Goal: Information Seeking & Learning: Understand process/instructions

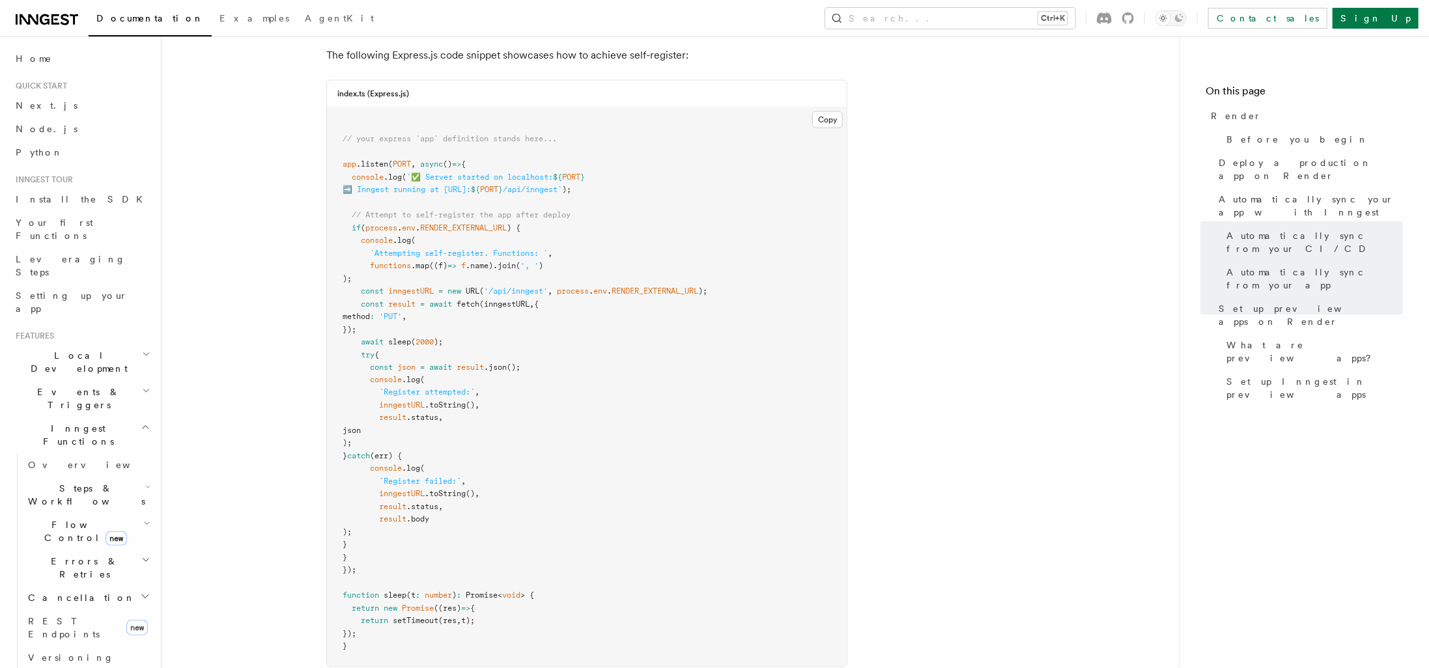
scroll to position [1370, 0]
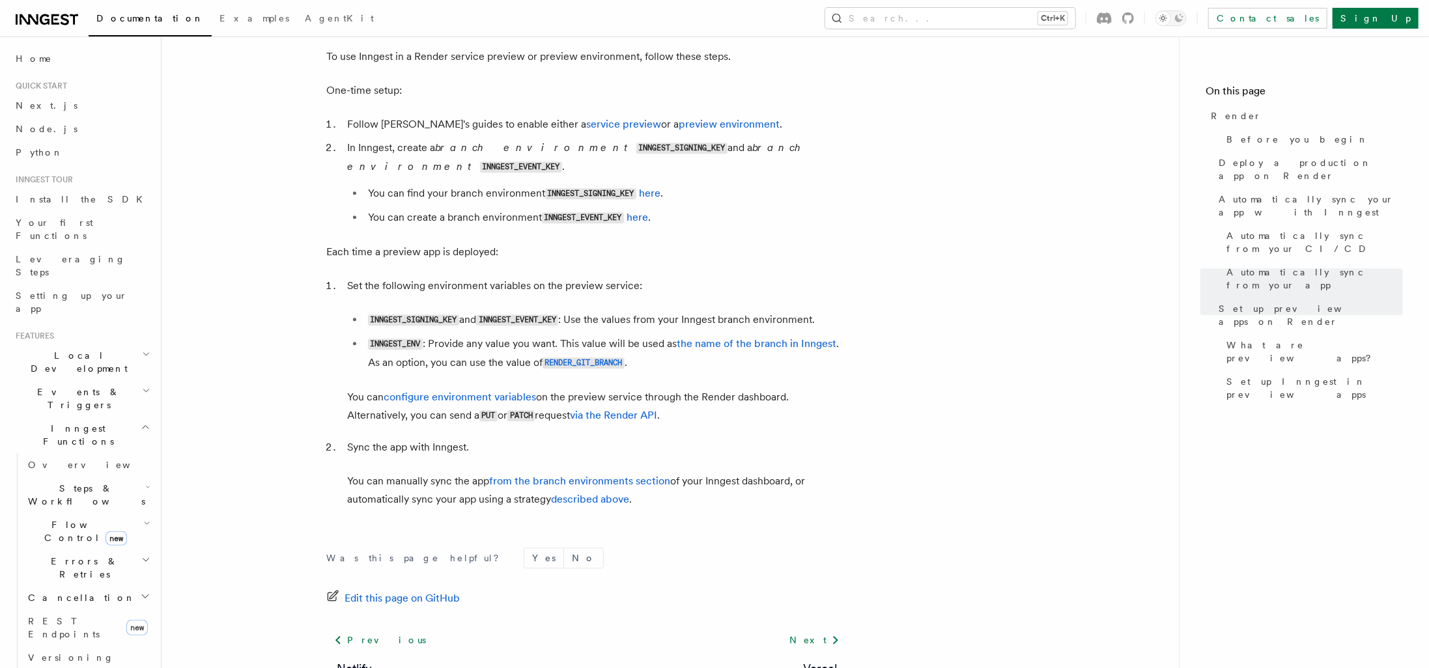
scroll to position [2412, 0]
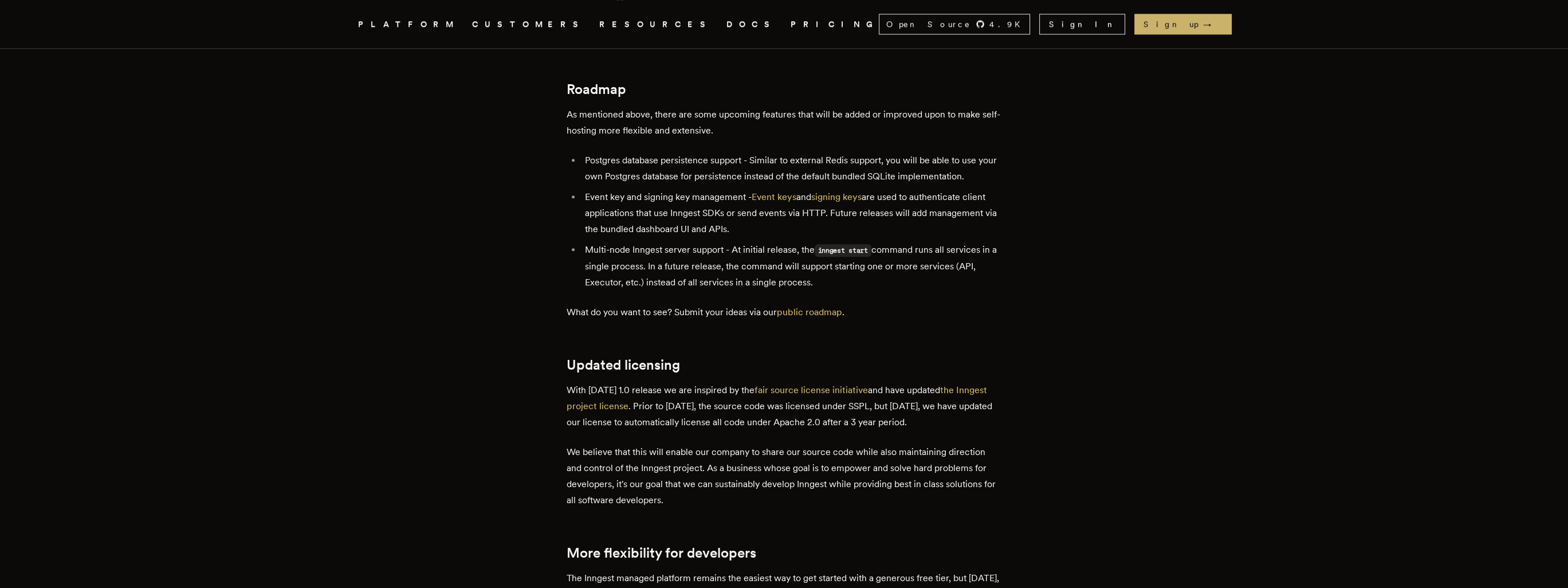
scroll to position [2120, 0]
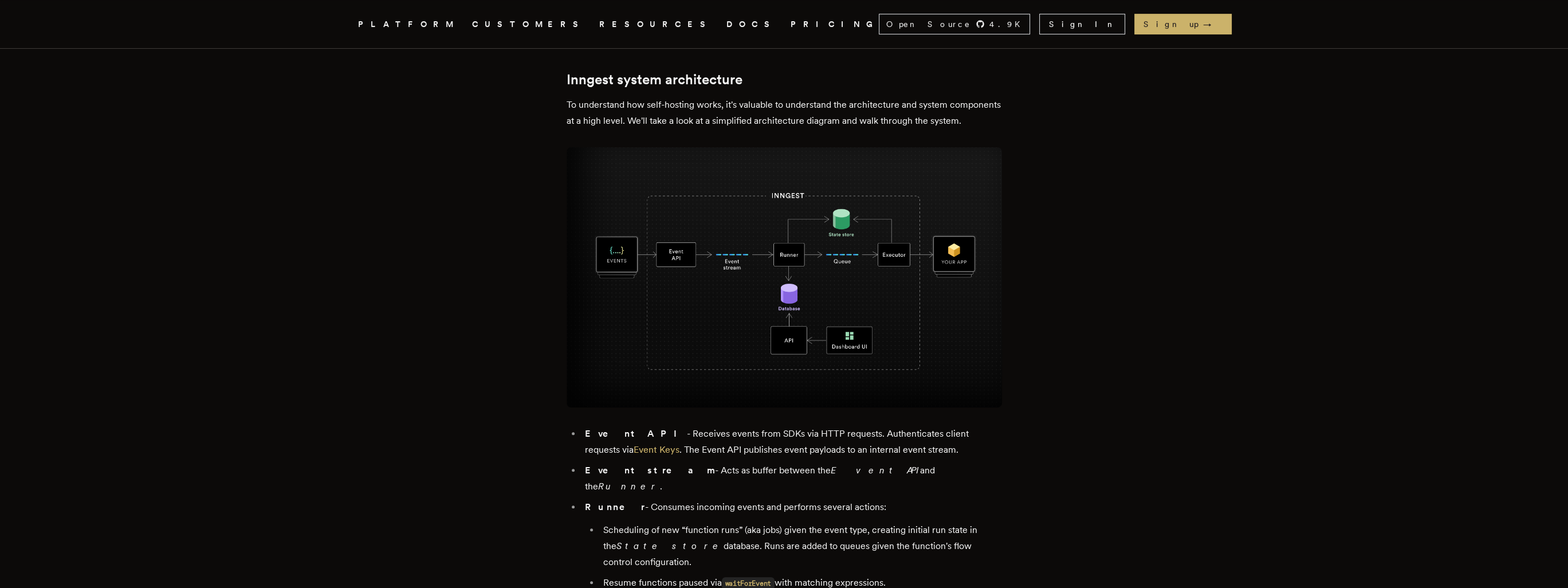
scroll to position [0, 0]
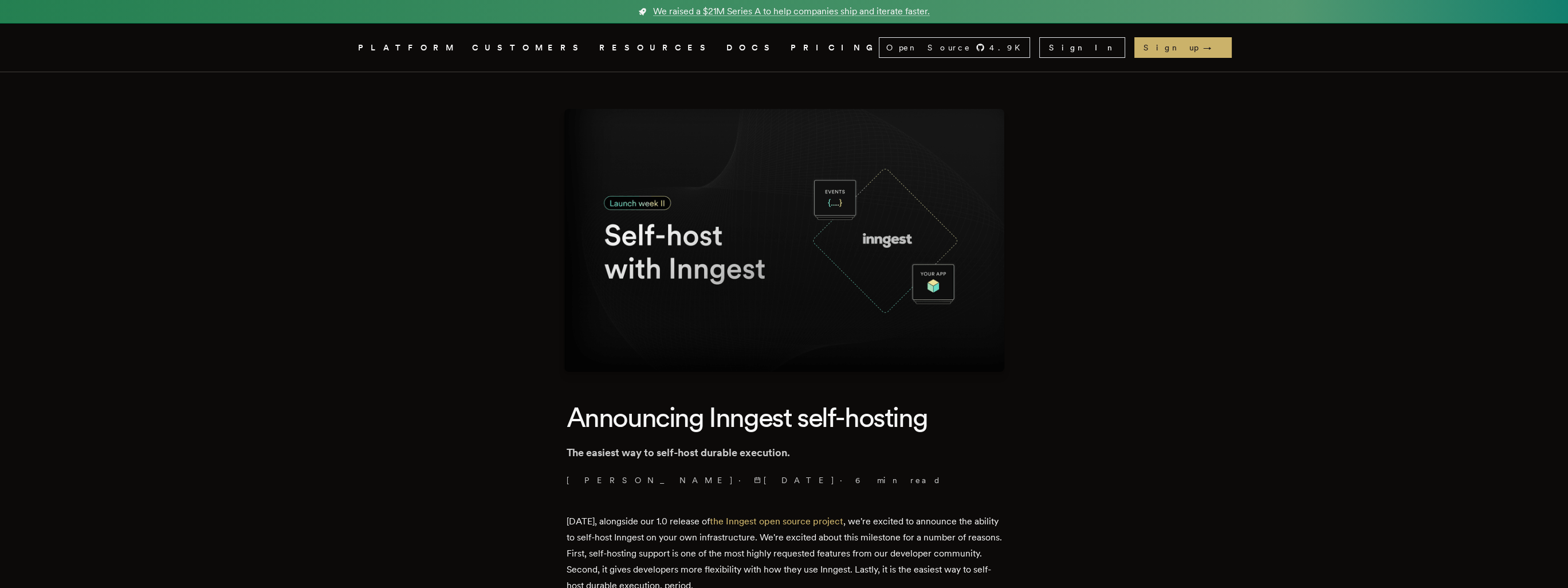
drag, startPoint x: 1301, startPoint y: 456, endPoint x: 1094, endPoint y: 159, distance: 362.0
click at [727, 46] on link "DOCS" at bounding box center [751, 48] width 50 height 14
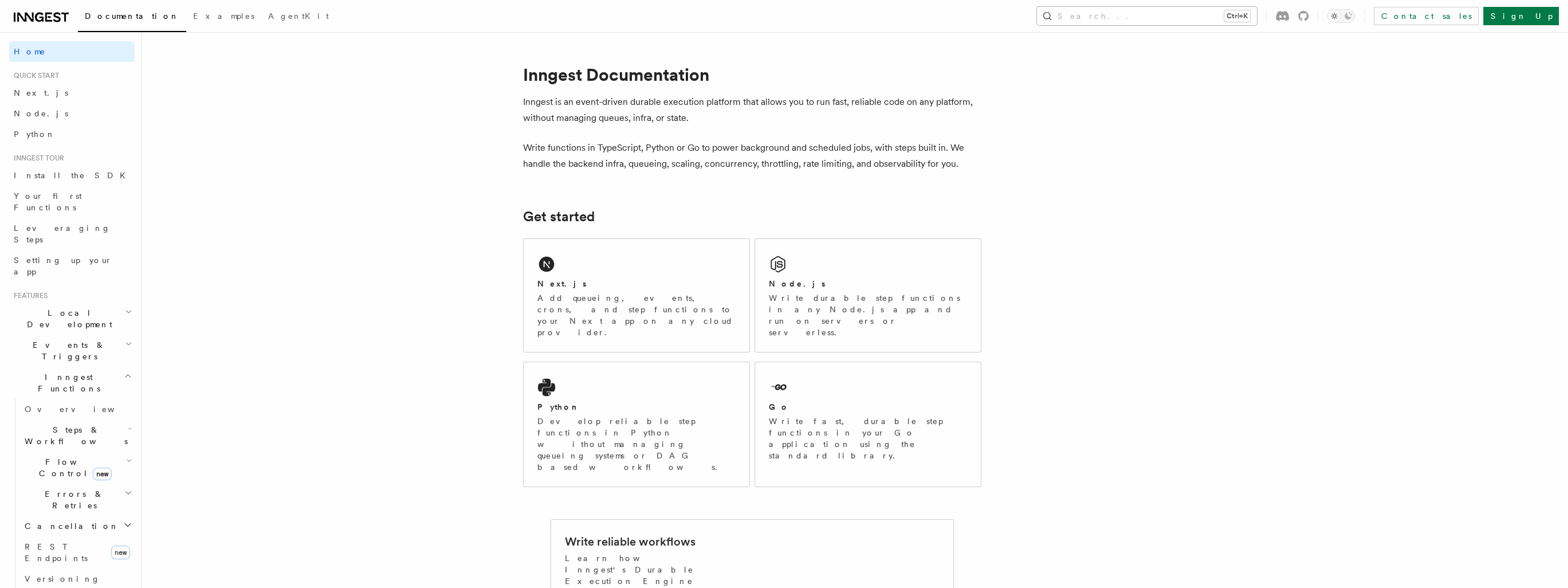
click at [1224, 18] on button "Search... Ctrl+K" at bounding box center [1147, 16] width 220 height 18
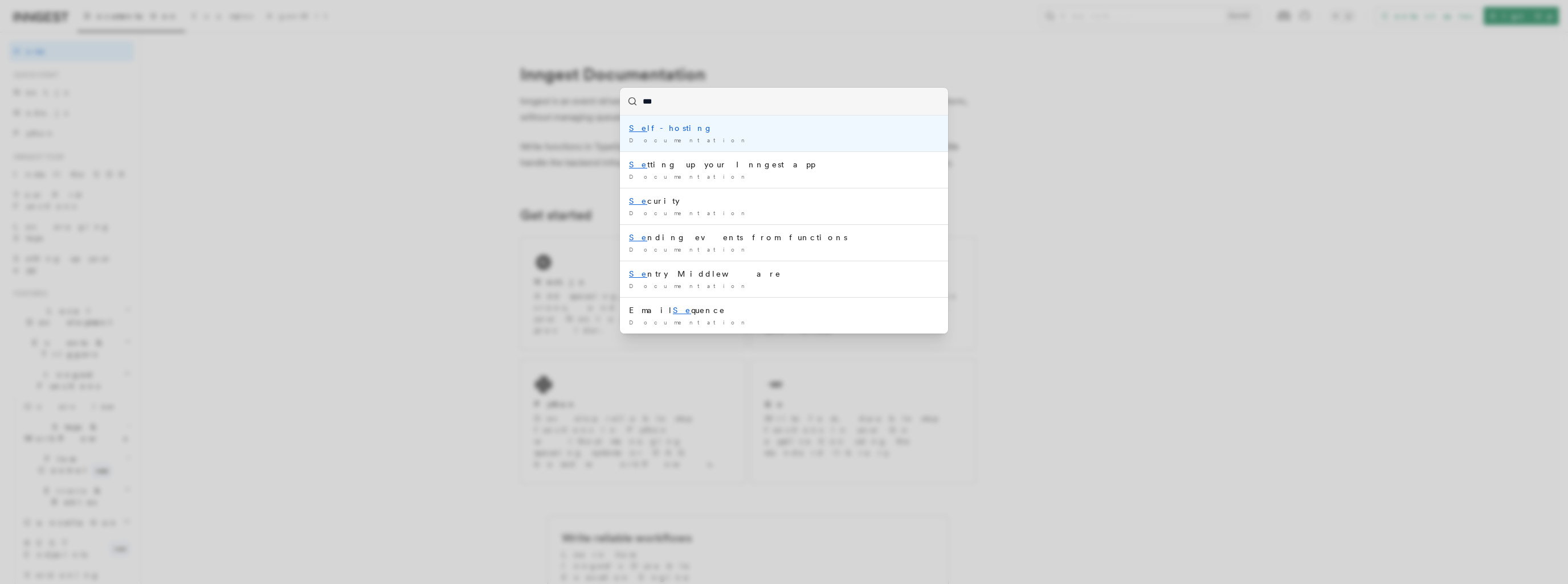
type input "****"
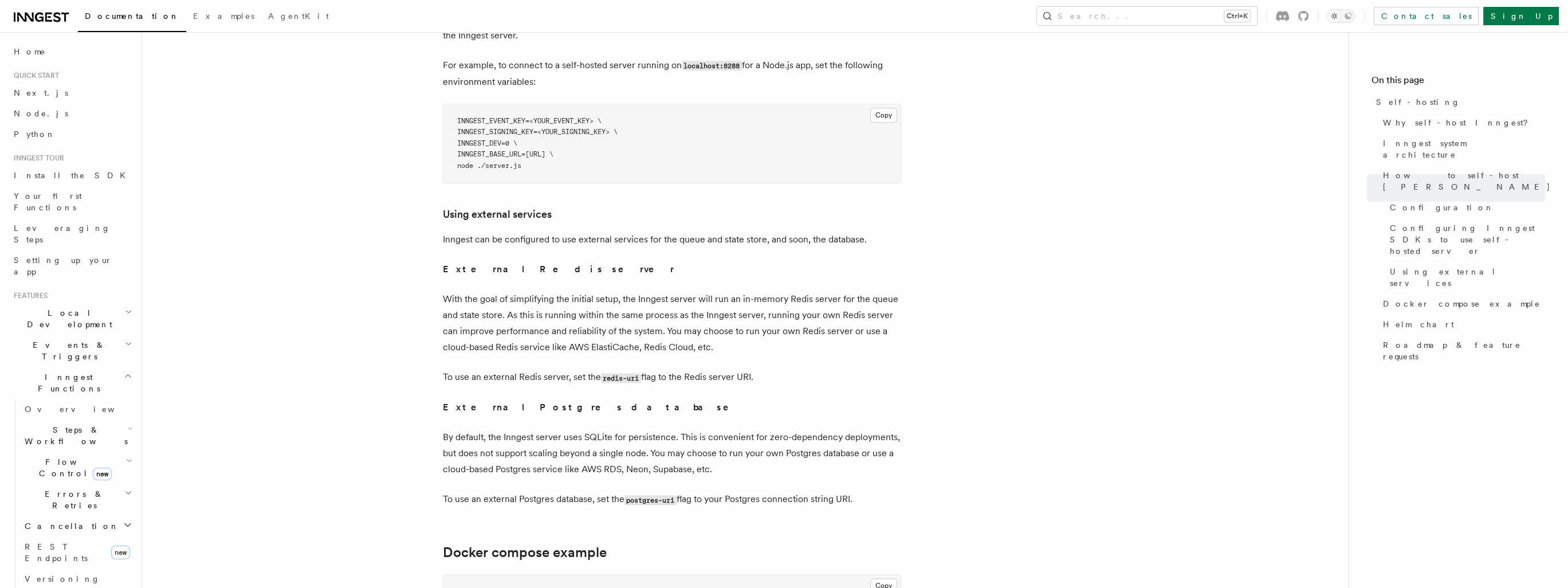
scroll to position [3020, 0]
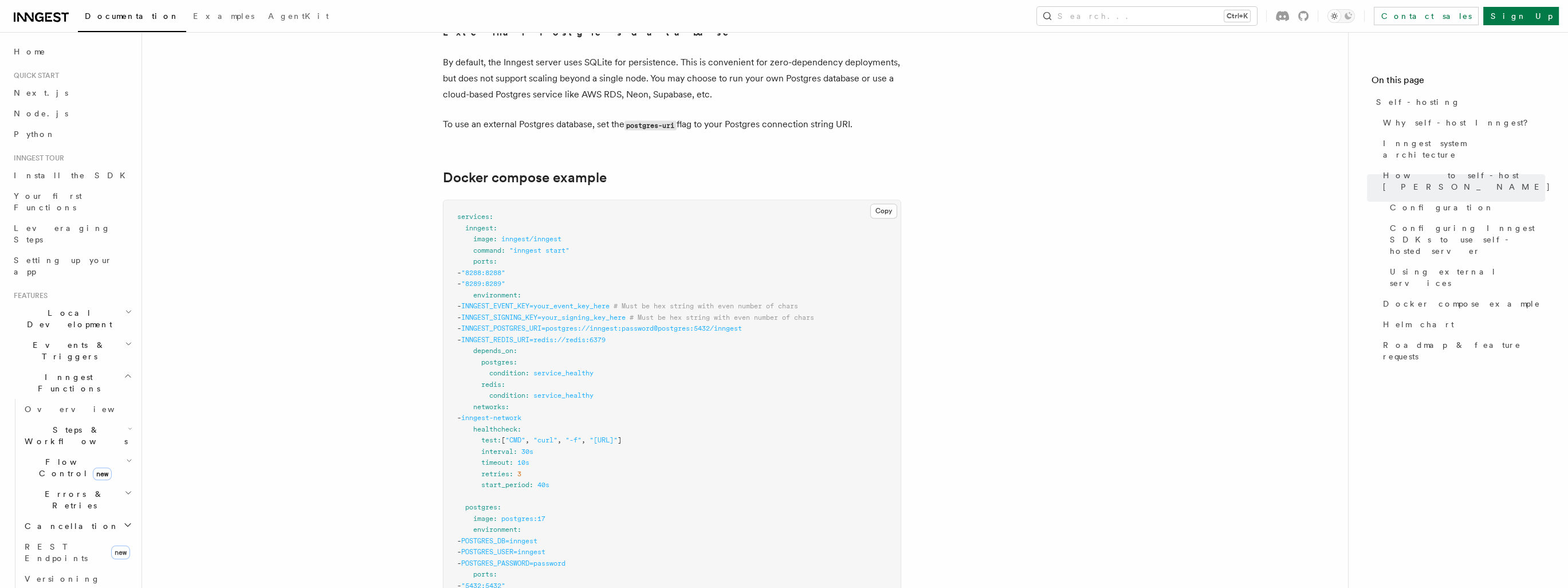
drag, startPoint x: 978, startPoint y: 149, endPoint x: 990, endPoint y: 338, distance: 189.4
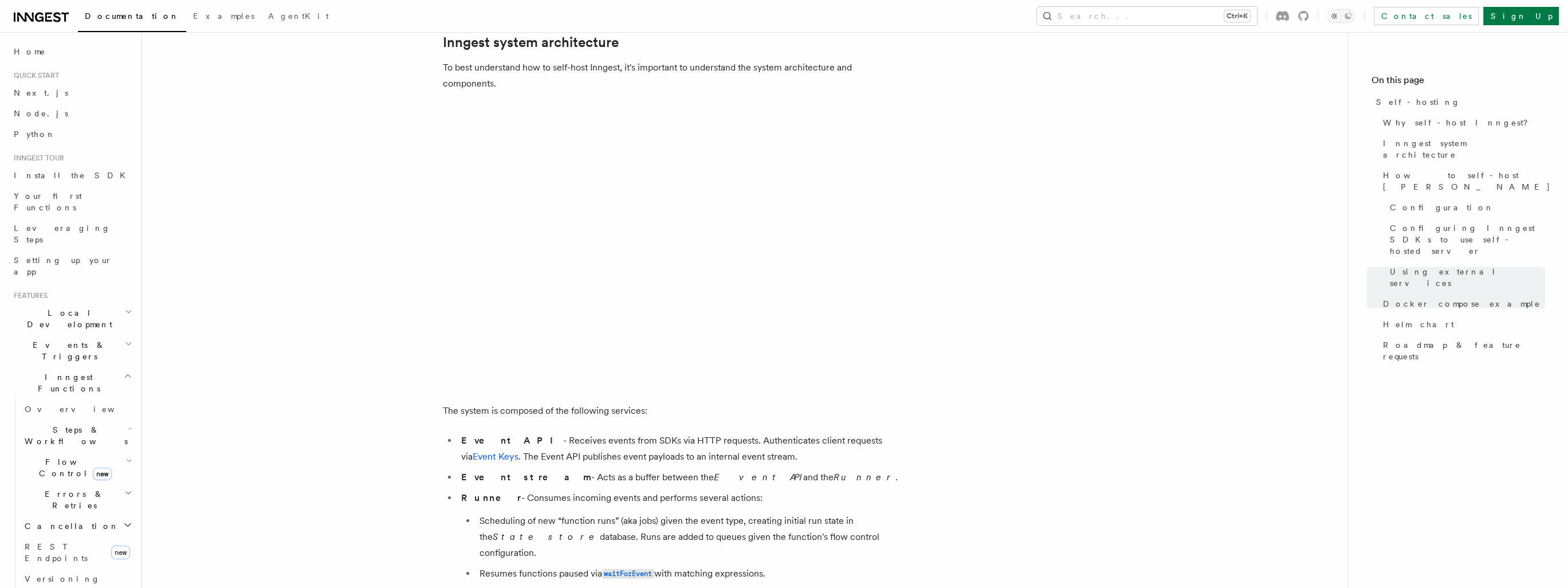
scroll to position [0, 0]
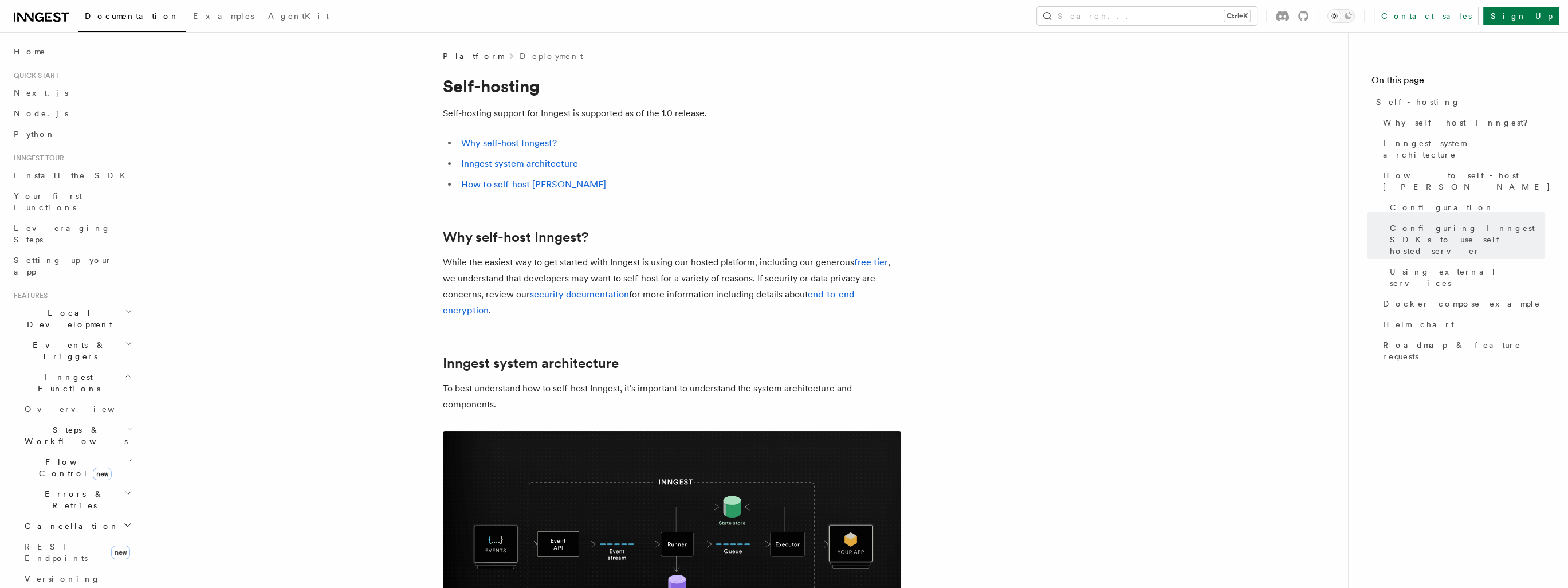
drag, startPoint x: 1055, startPoint y: 351, endPoint x: 894, endPoint y: 127, distance: 275.9
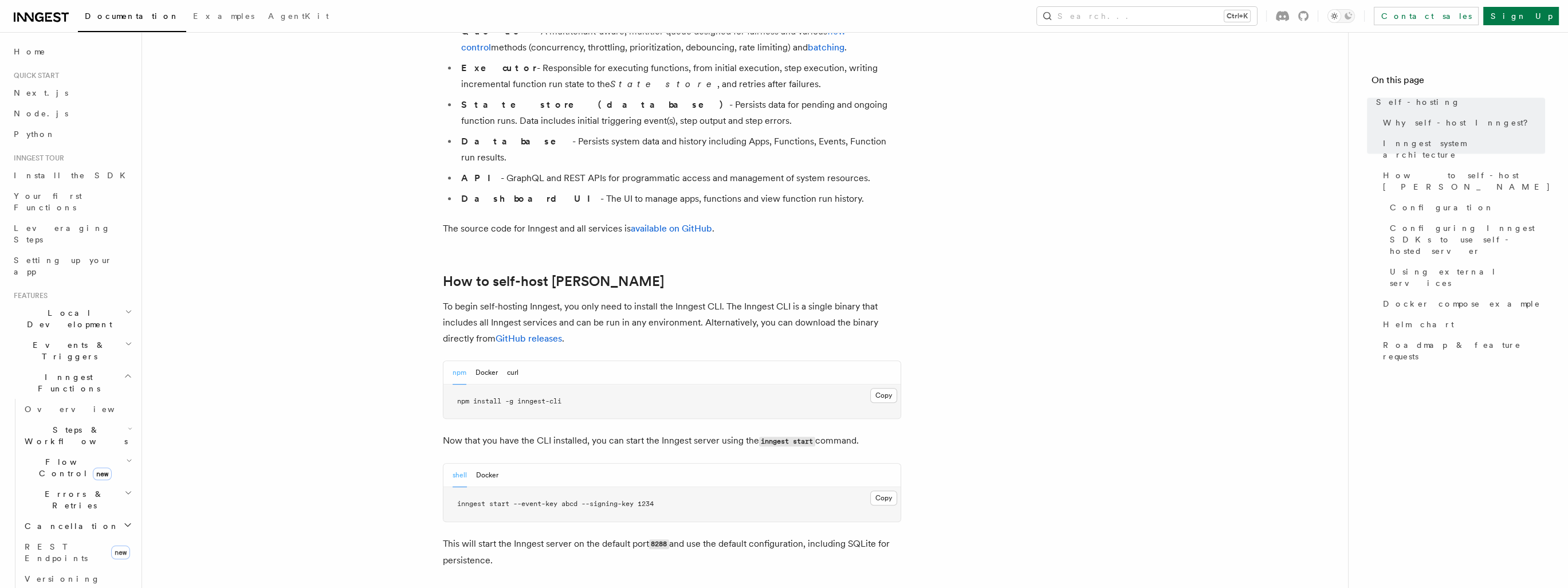
drag, startPoint x: 1044, startPoint y: 217, endPoint x: 1051, endPoint y: 358, distance: 141.2
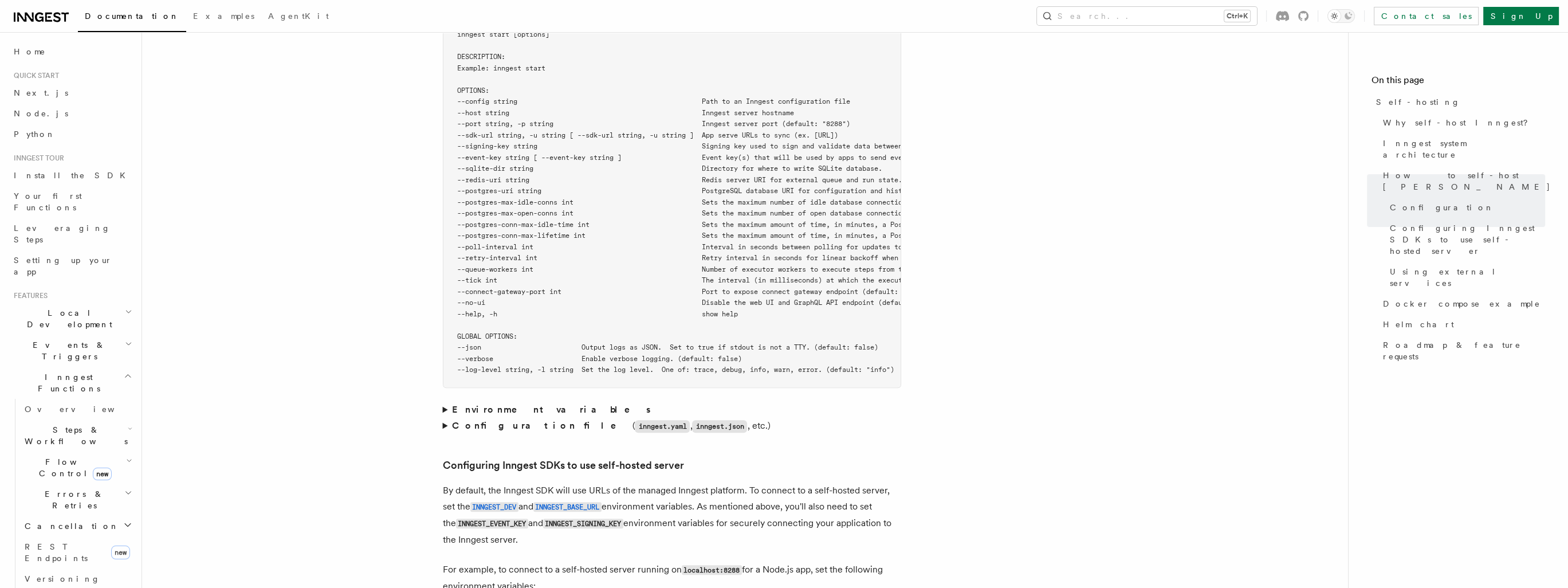
scroll to position [2107, 0]
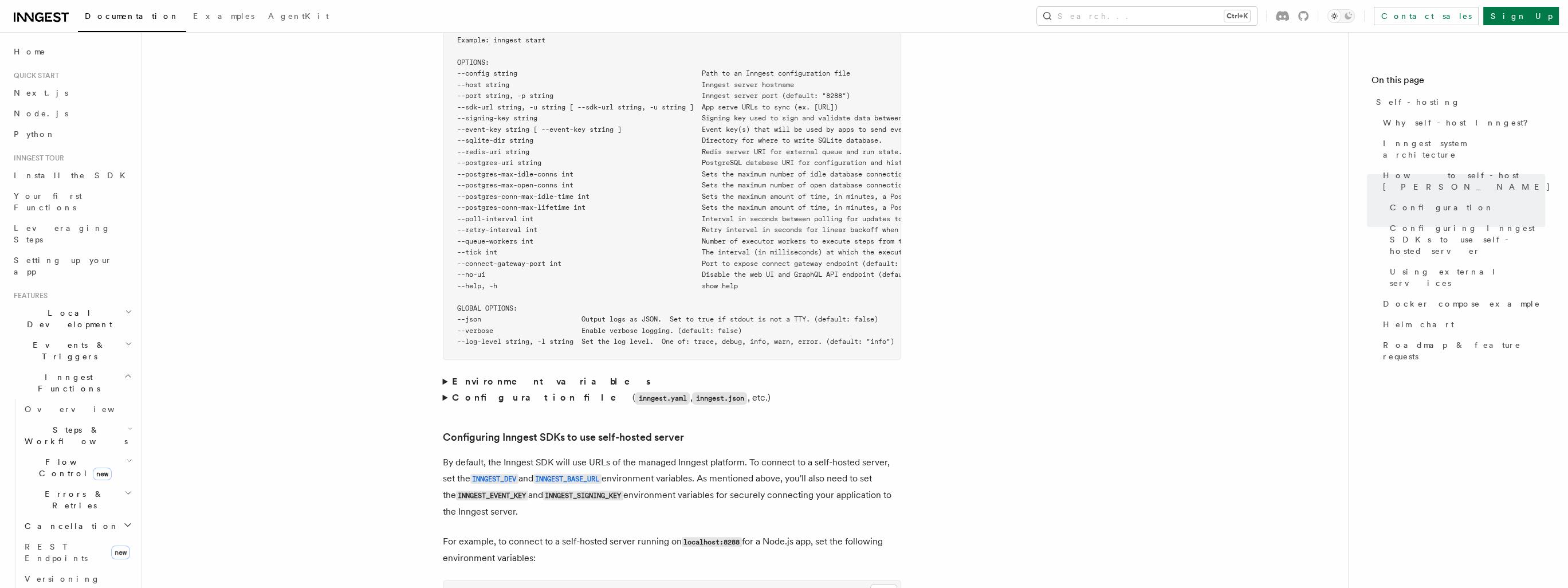
click at [503, 376] on strong "Environment variables" at bounding box center [552, 381] width 200 height 11
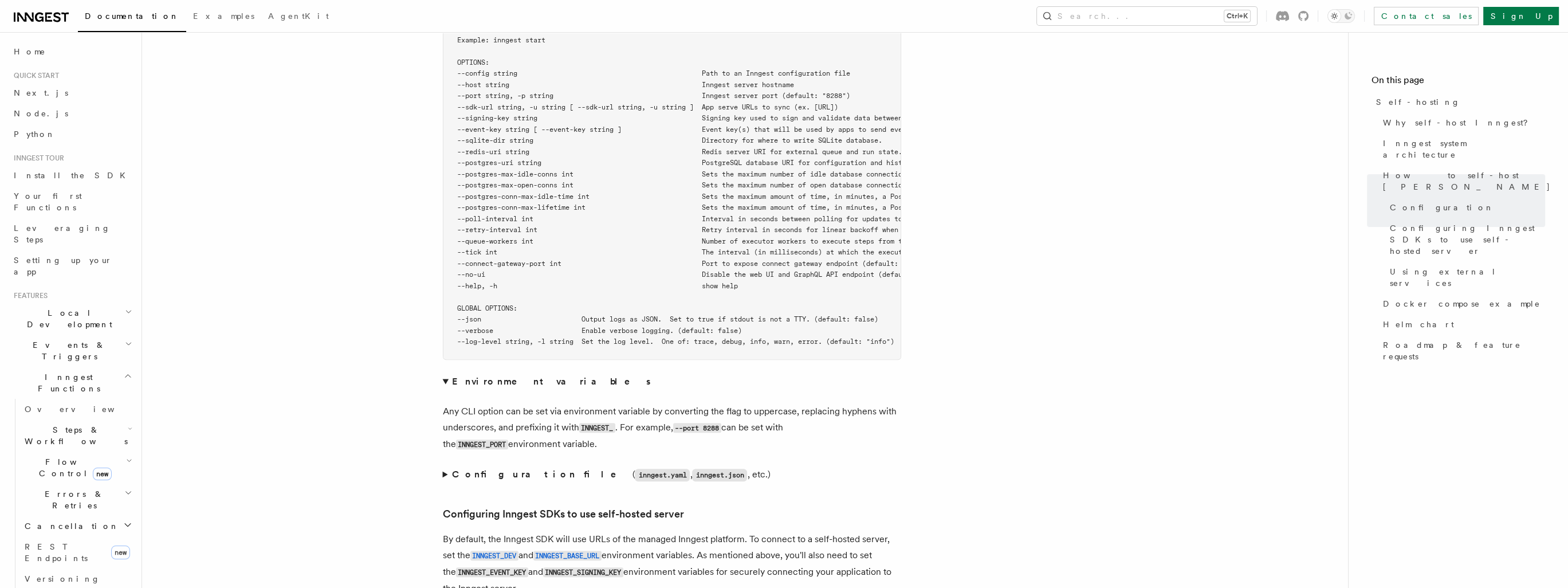
click at [463, 469] on strong "Configuration file" at bounding box center [542, 474] width 180 height 11
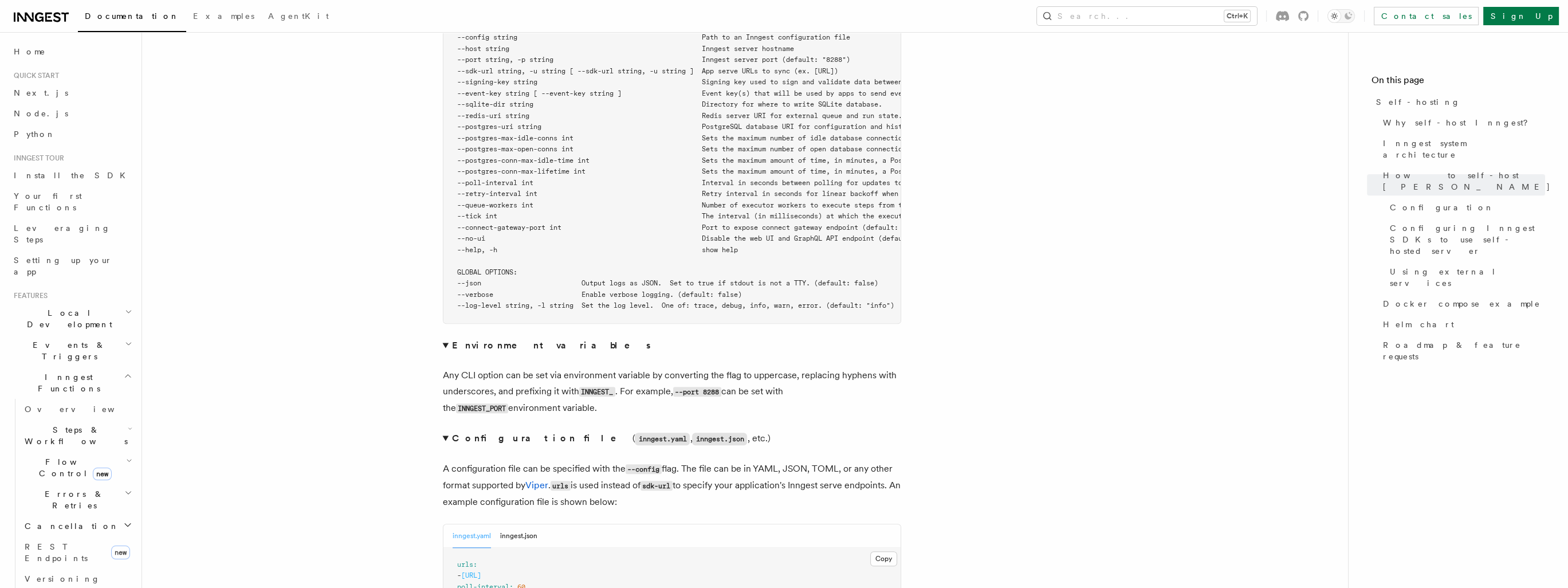
scroll to position [2337, 0]
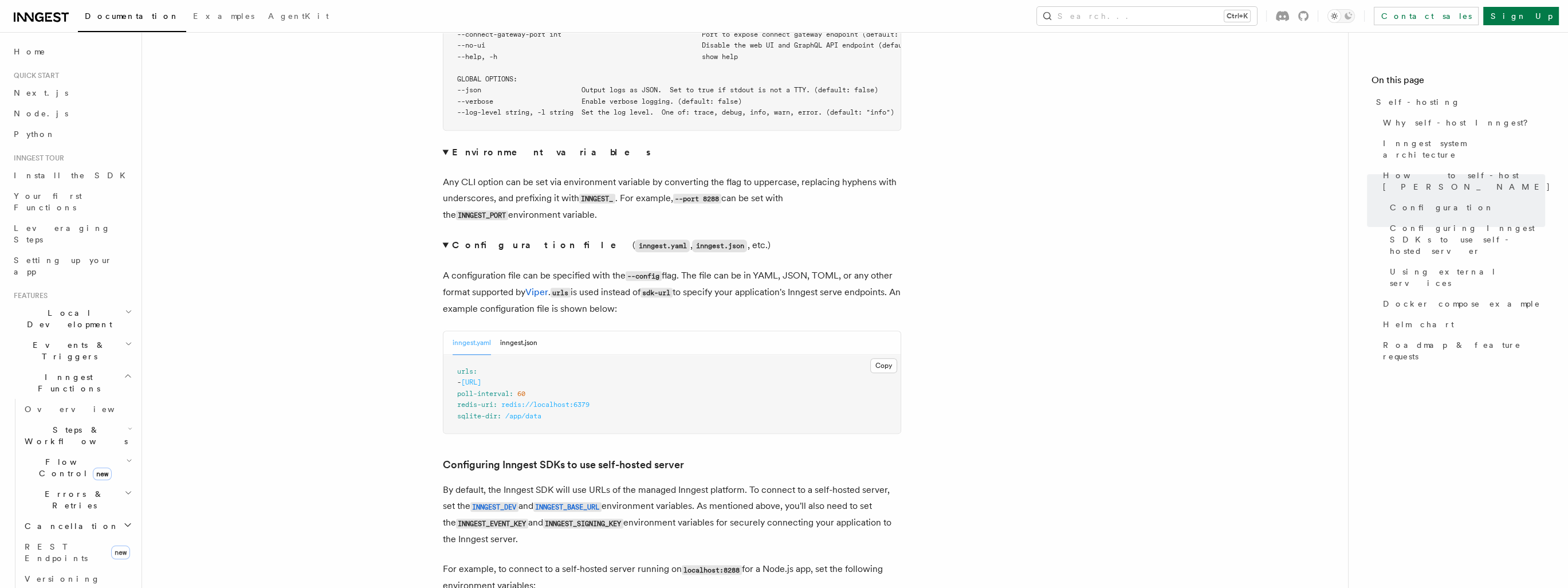
drag, startPoint x: 1447, startPoint y: 464, endPoint x: 1408, endPoint y: 453, distance: 40.5
click at [1447, 463] on nav "On this page Self-hosting Why self-host Inngest? Inngest system architecture Ho…" at bounding box center [1458, 310] width 220 height 556
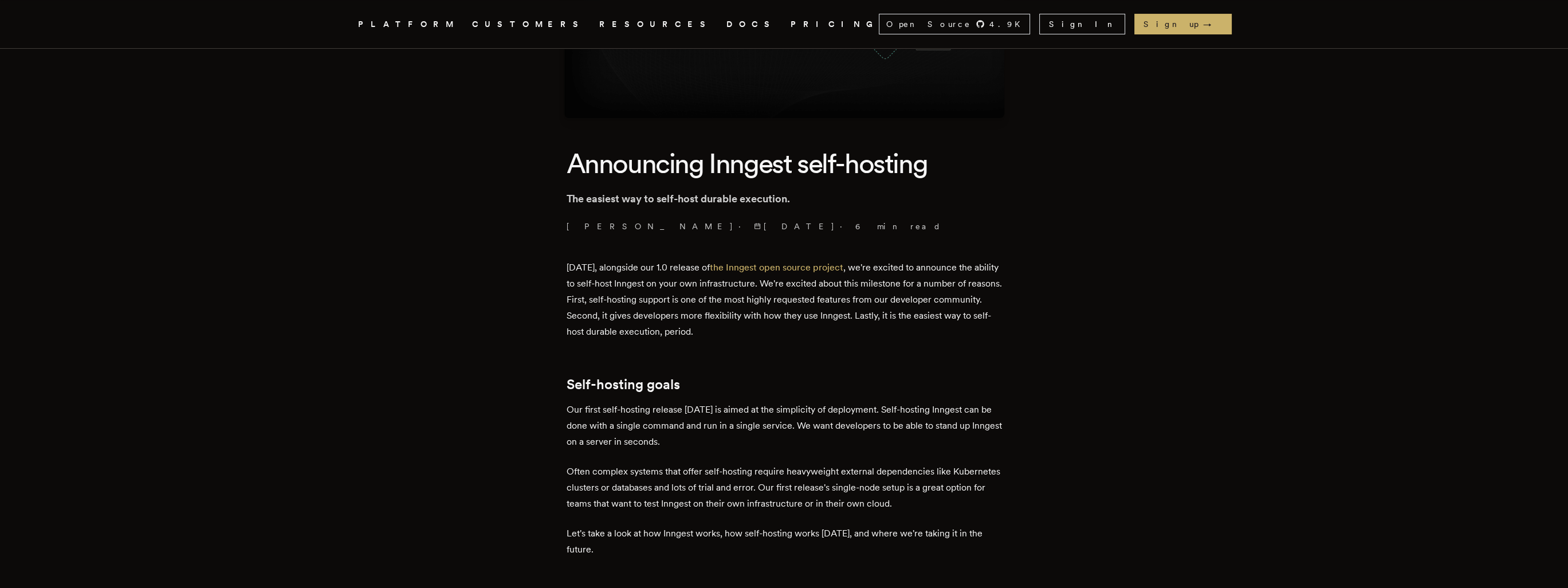
scroll to position [344, 0]
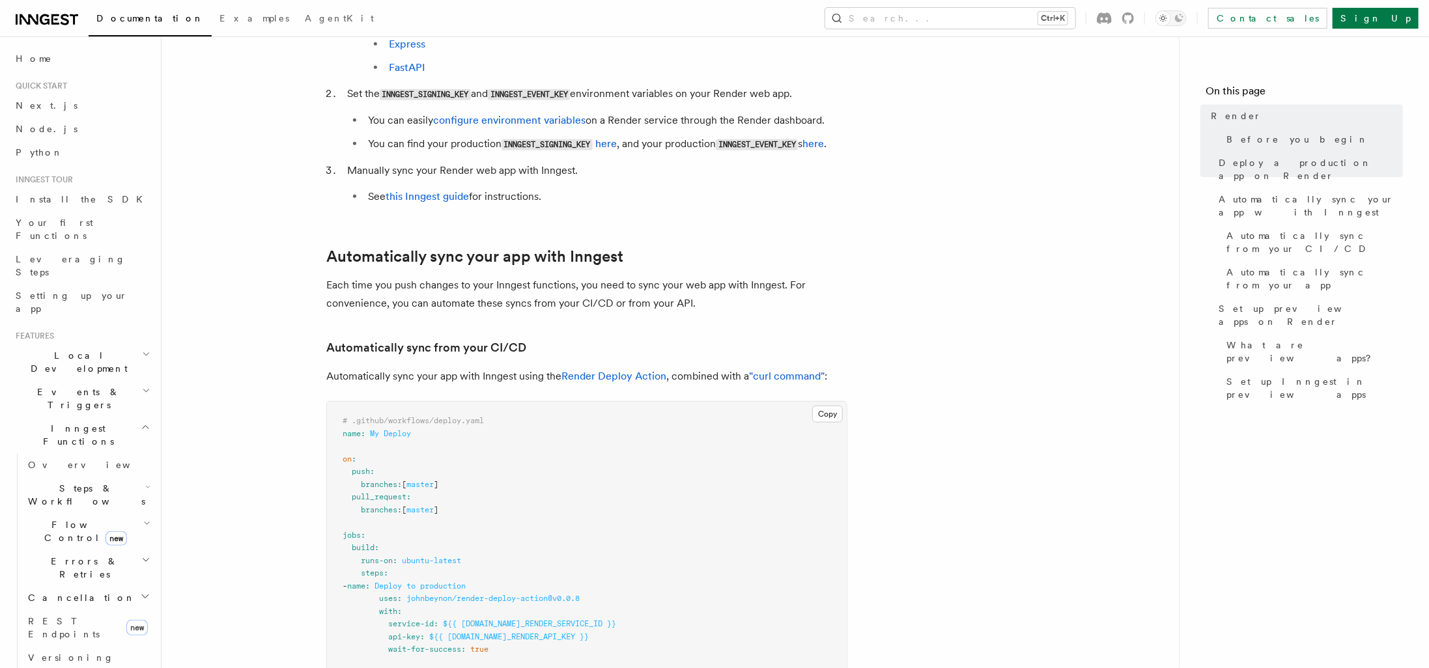
drag, startPoint x: 924, startPoint y: 397, endPoint x: 925, endPoint y: 351, distance: 45.6
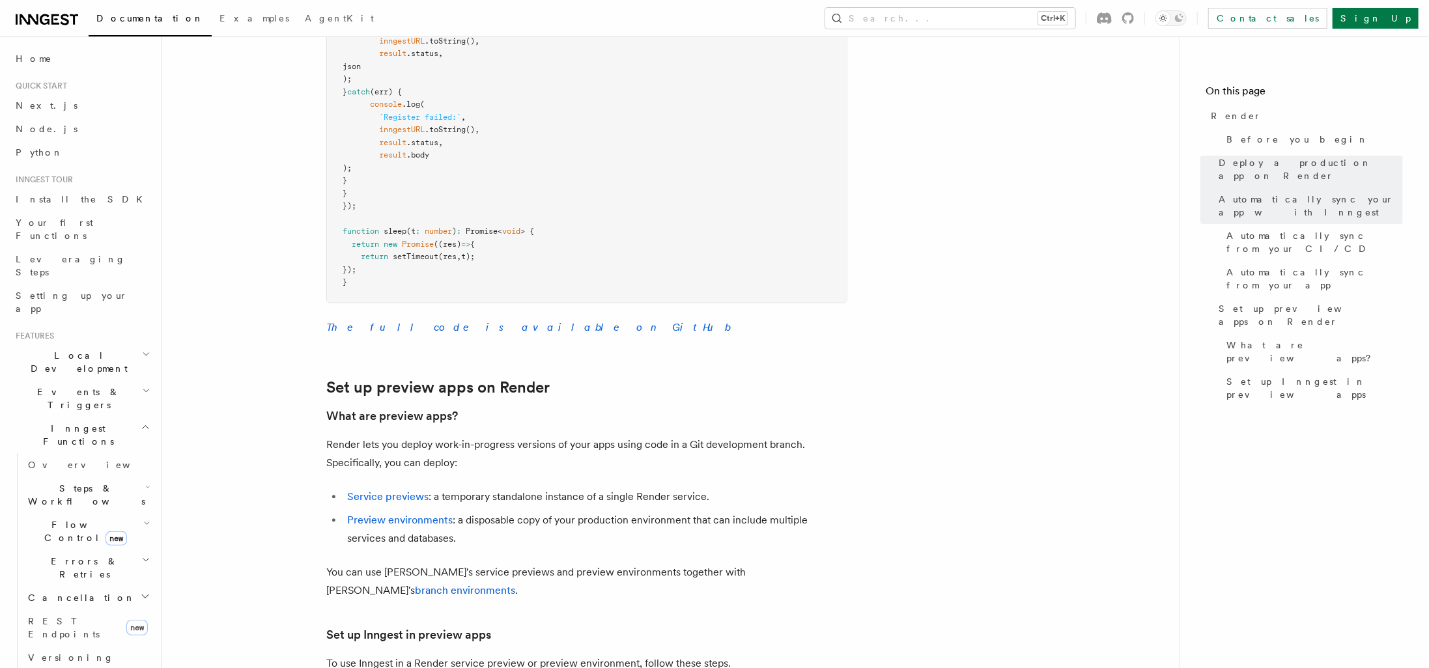
scroll to position [2412, 0]
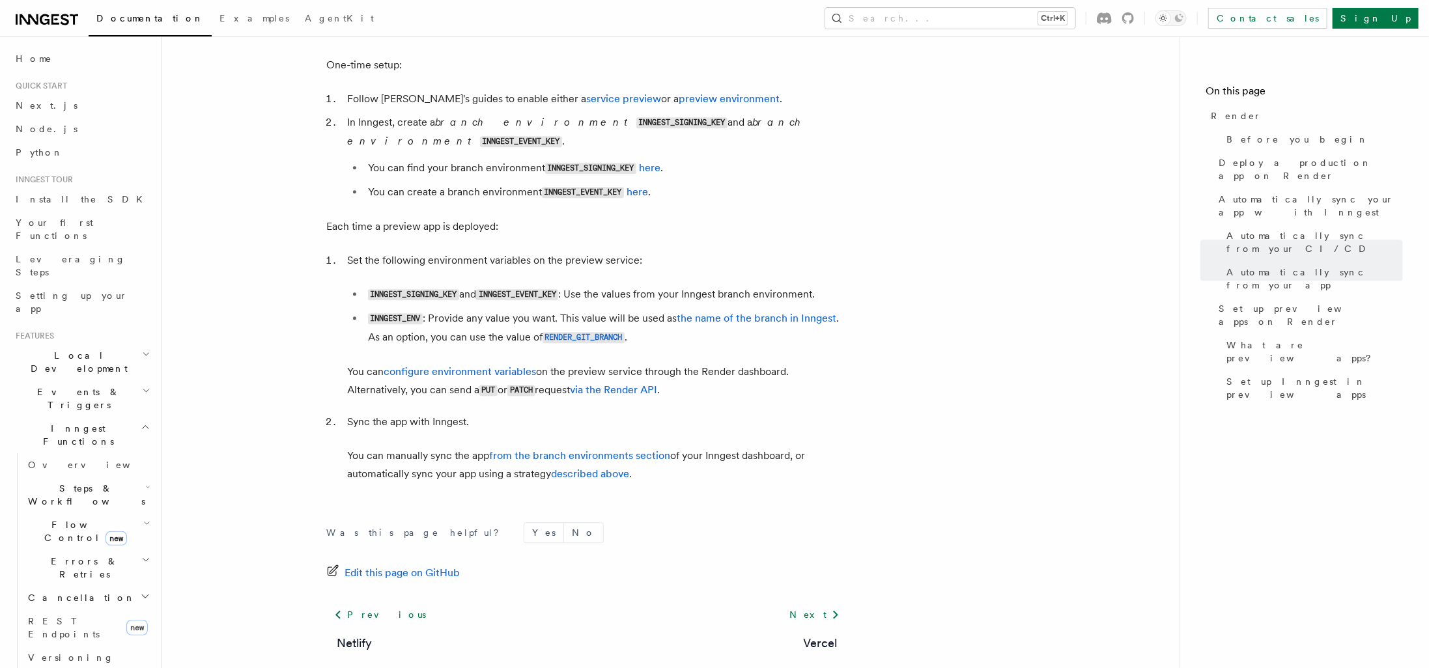
drag, startPoint x: 949, startPoint y: 473, endPoint x: 946, endPoint y: 494, distance: 21.7
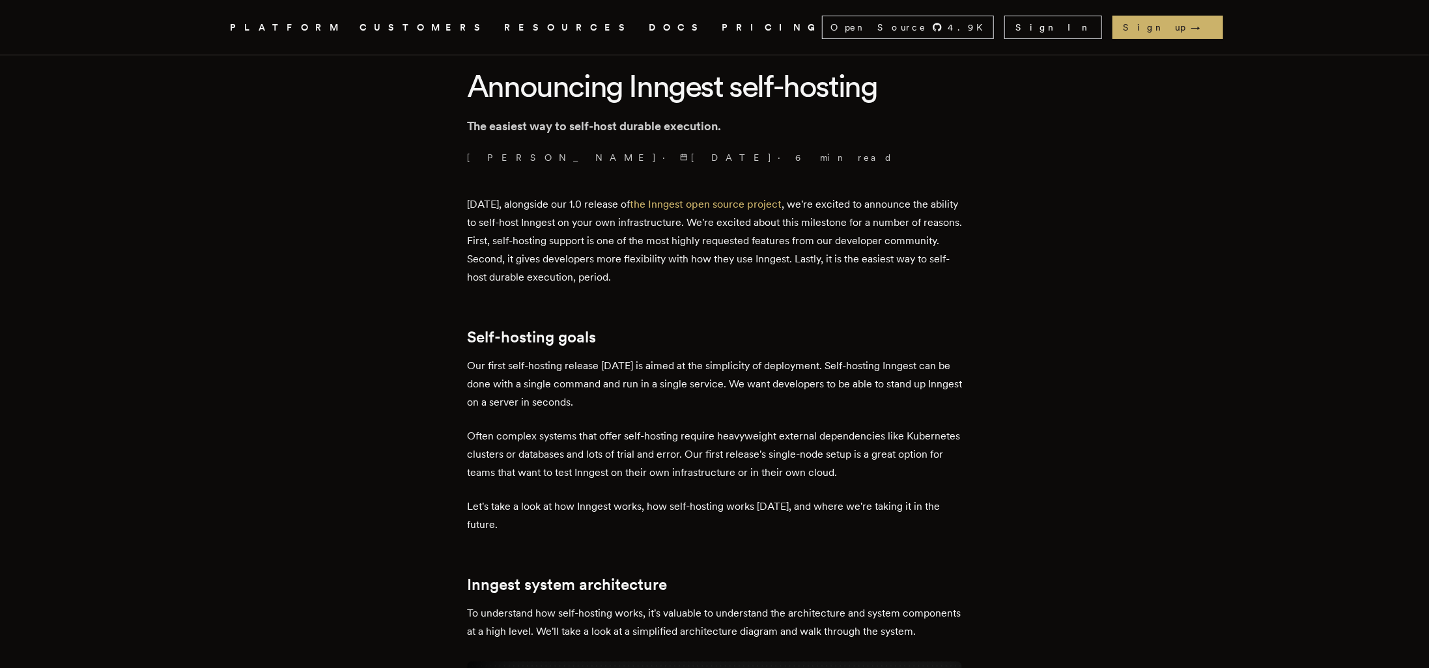
scroll to position [391, 0]
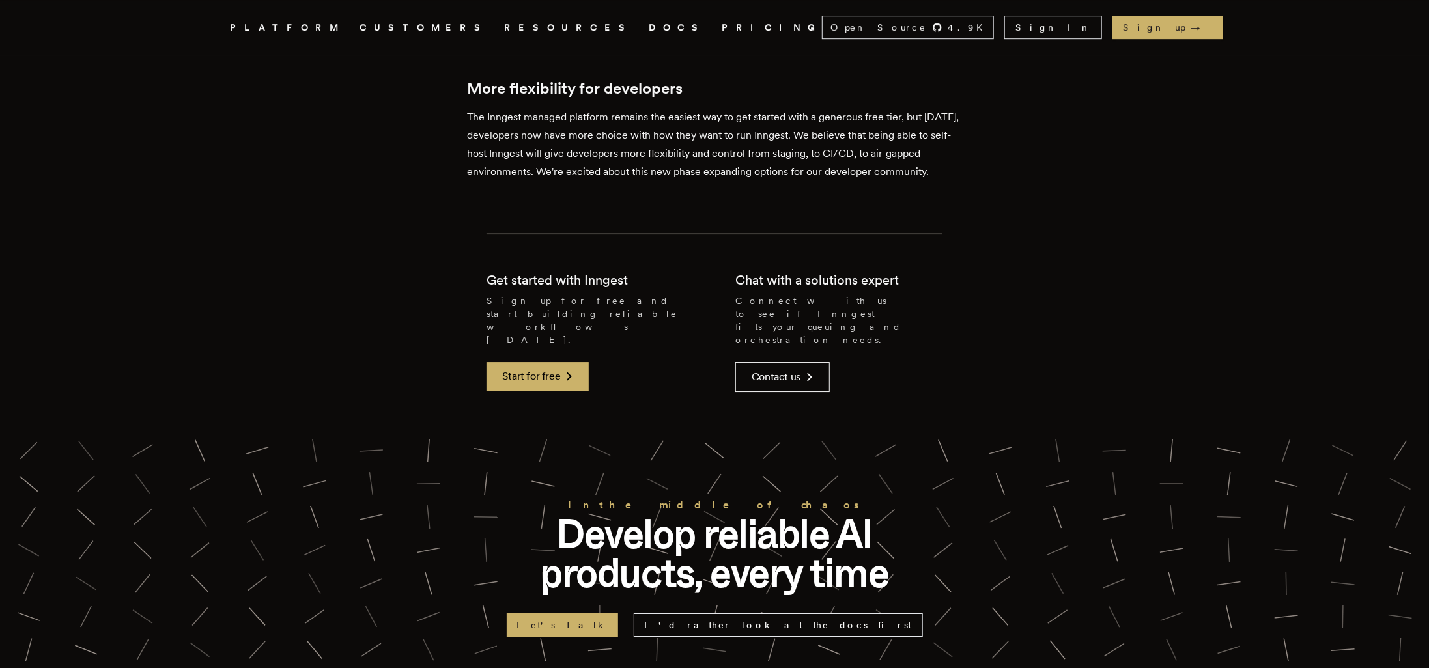
scroll to position [2731, 0]
